Goal: Information Seeking & Learning: Learn about a topic

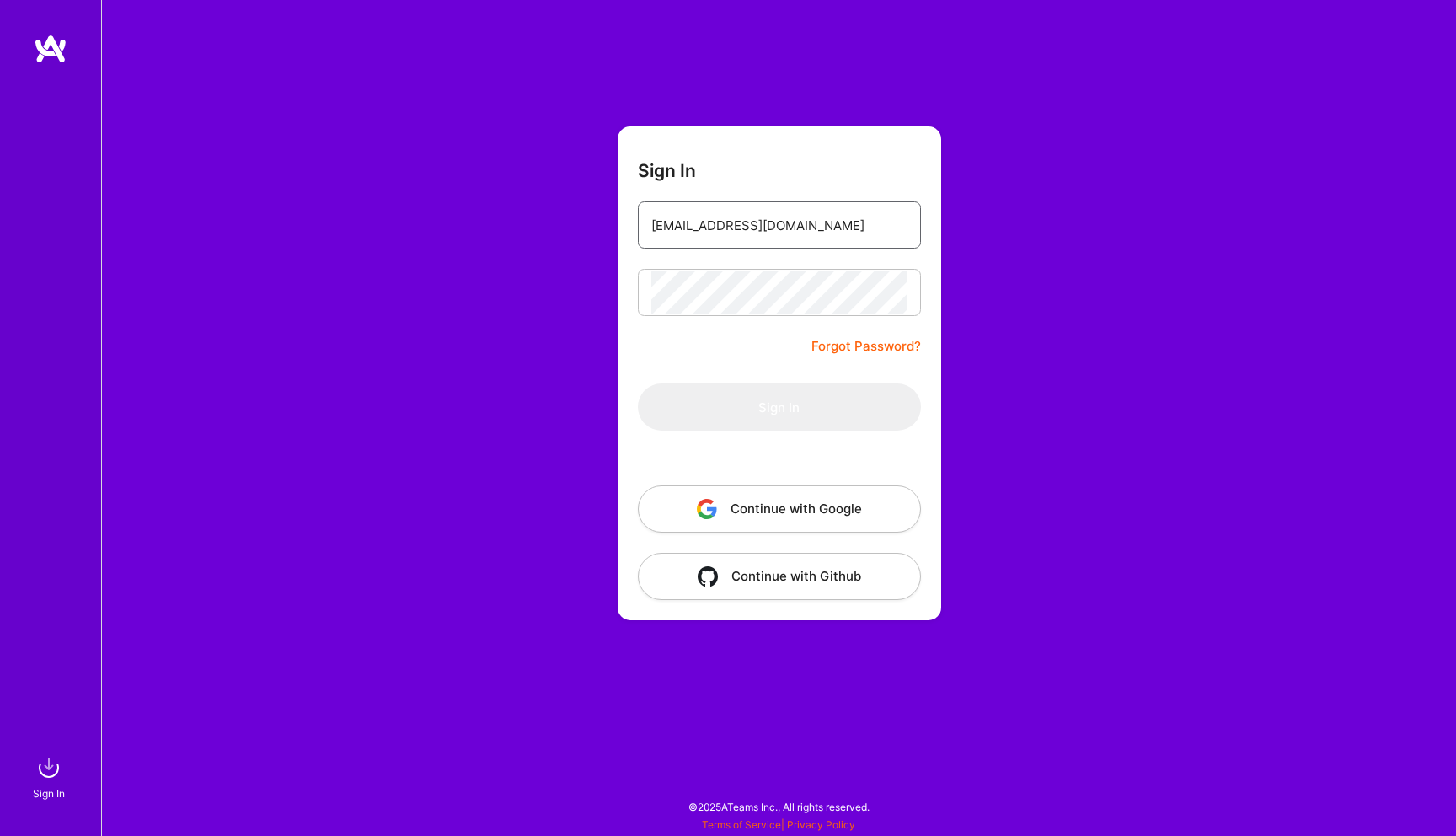
click at [786, 227] on input "[EMAIL_ADDRESS][DOMAIN_NAME]" at bounding box center [780, 226] width 256 height 43
type input "[EMAIL_ADDRESS][DOMAIN_NAME]"
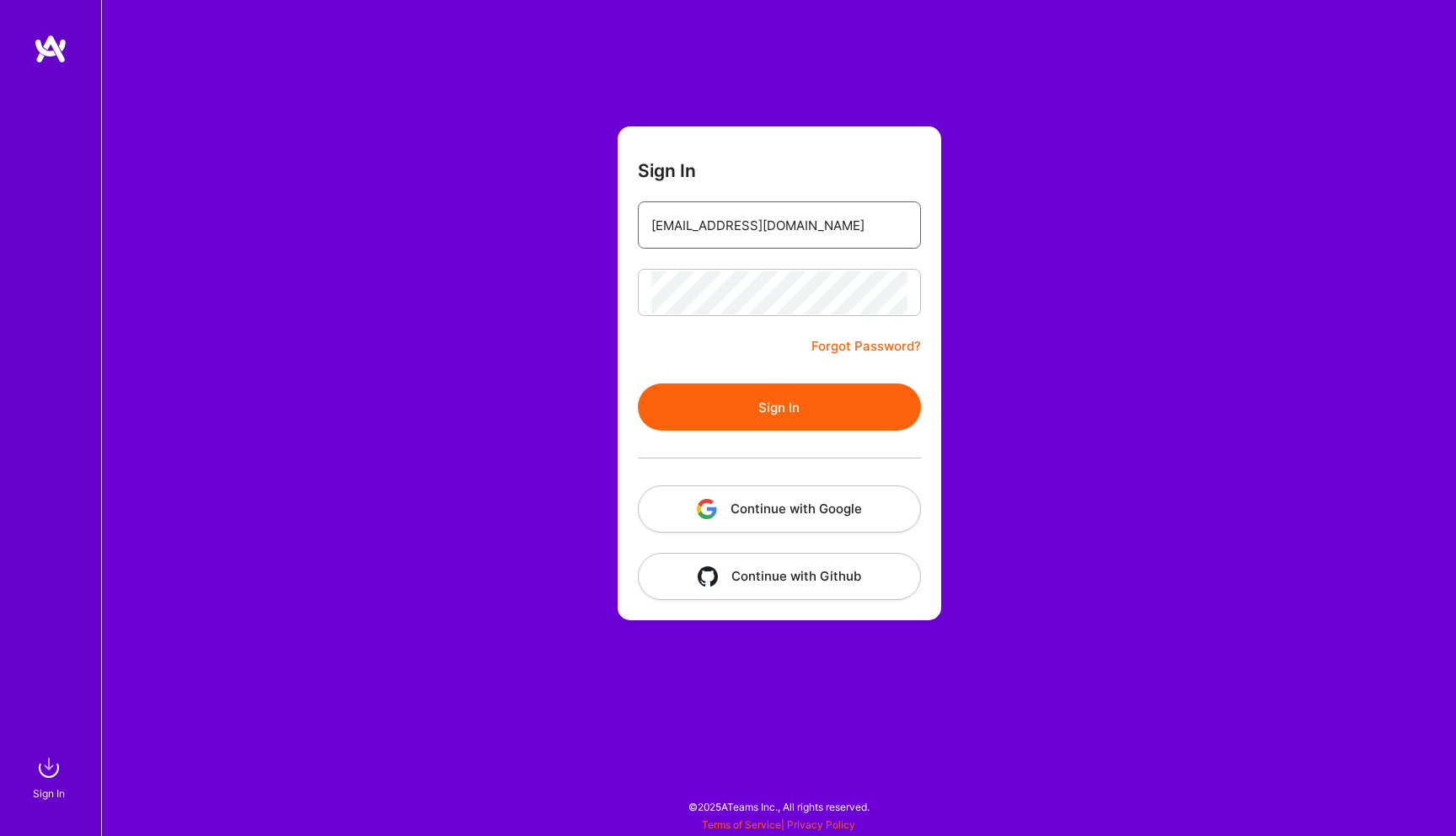
click at [770, 215] on input "[EMAIL_ADDRESS][DOMAIN_NAME]" at bounding box center [780, 226] width 256 height 43
click at [781, 418] on button "Sign In" at bounding box center [780, 407] width 283 height 47
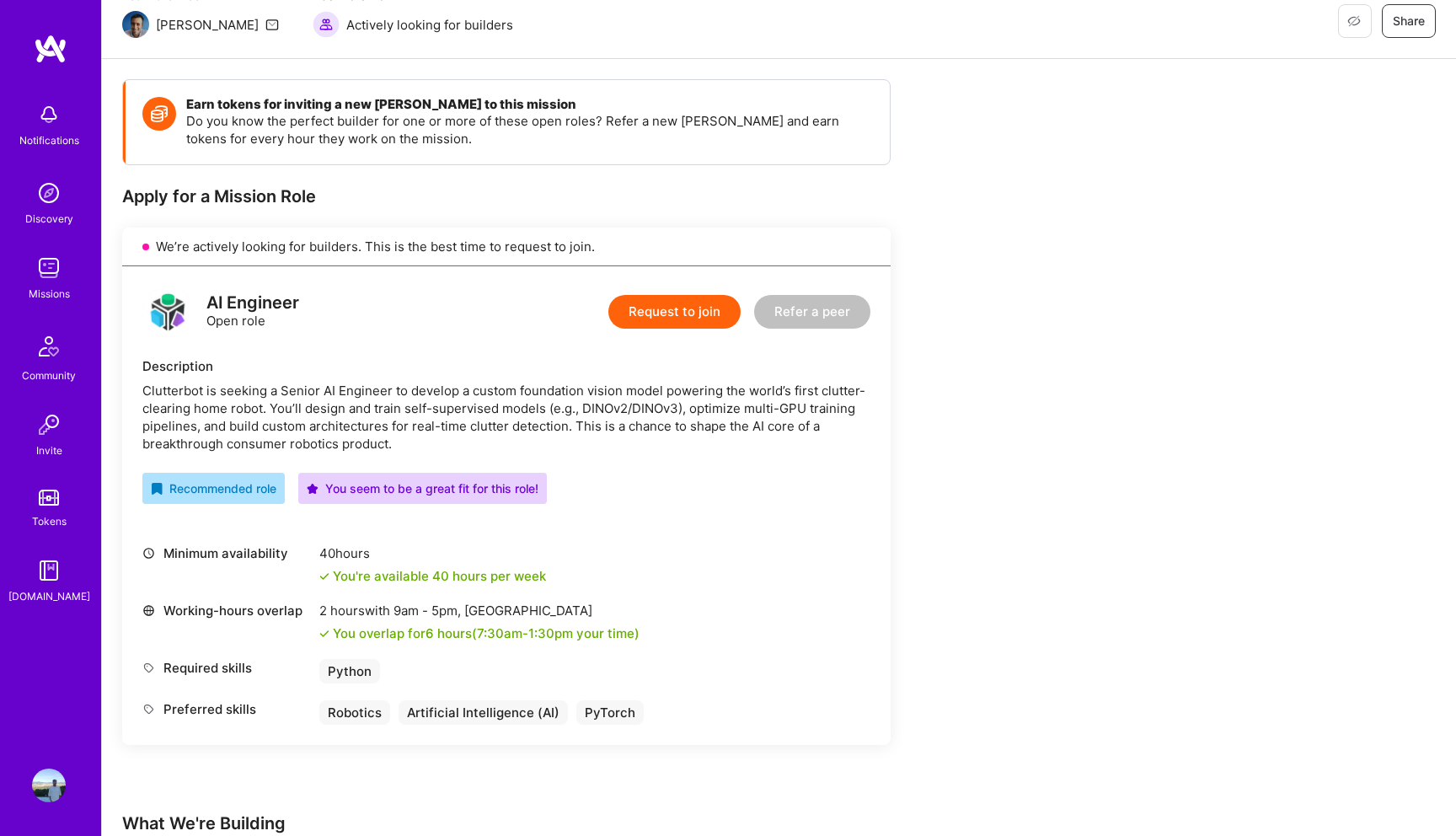
scroll to position [16, 0]
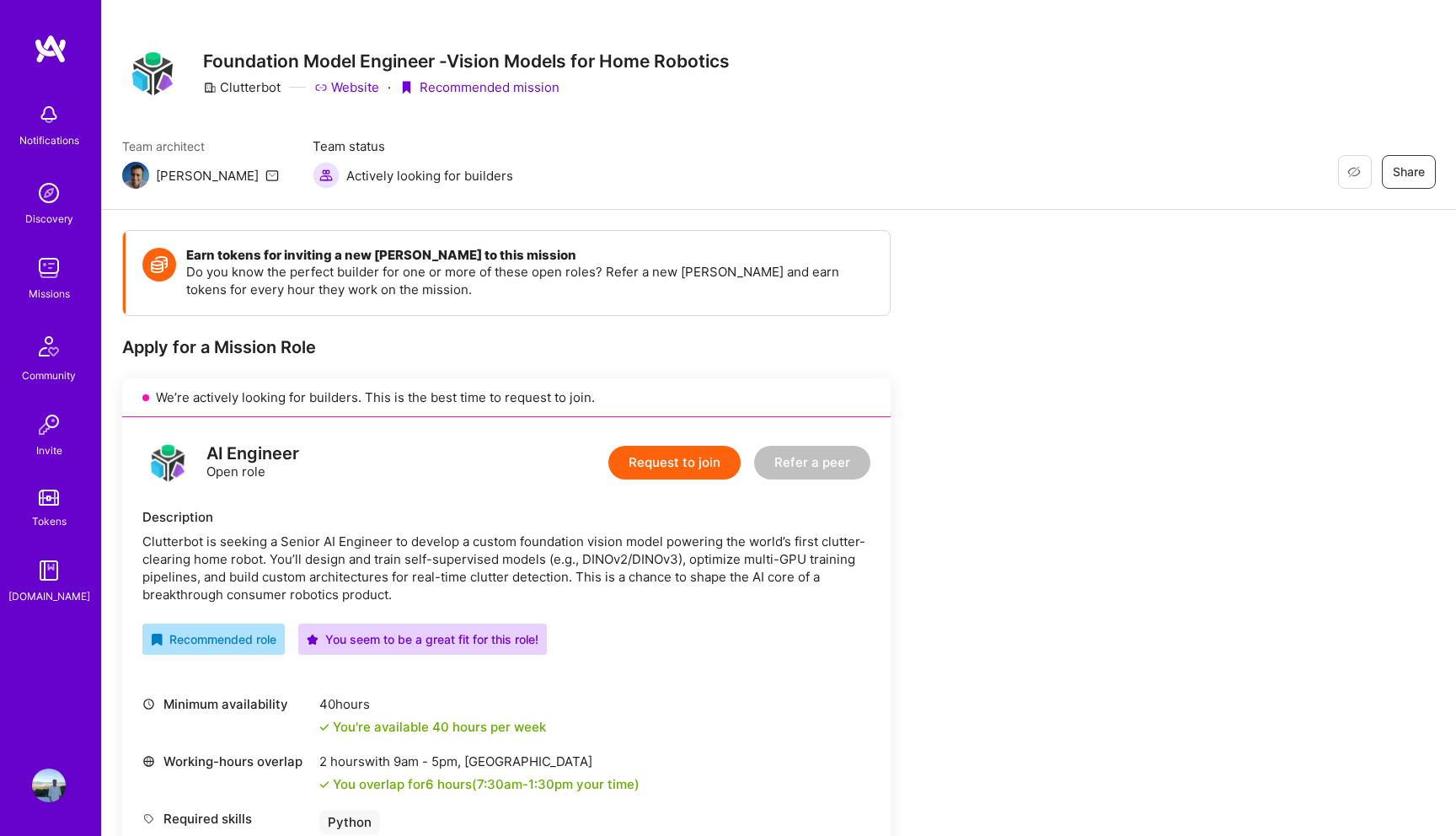
click at [181, 544] on div "Clutterbot is seeking a Senior AI Engineer to develop a custom foundation visio…" at bounding box center [506, 568] width 728 height 71
copy div "Clutterbot"
